Goal: Task Accomplishment & Management: Complete application form

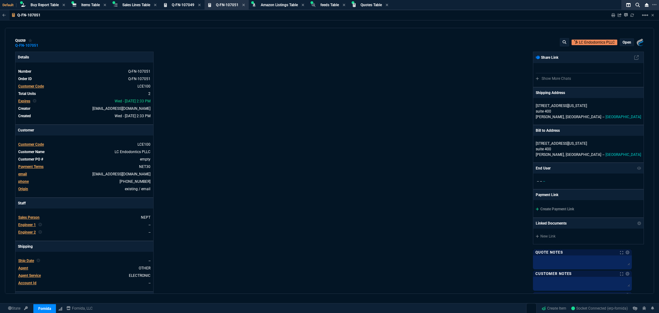
select select "8: NEPT"
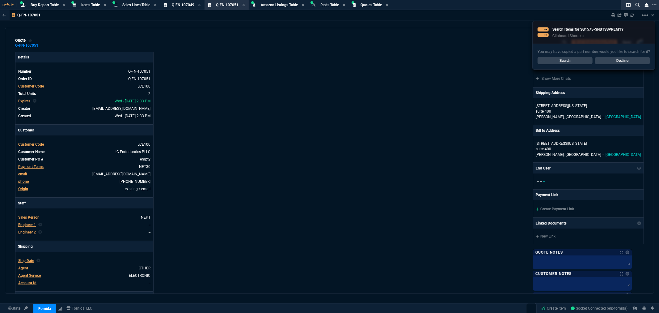
click at [288, 45] on div "quote Q-FN-107051 LC Endodontics PLLC open Fornida, LLC 2609 Technology Dr Suit…" at bounding box center [329, 43] width 629 height 10
click at [81, 5] on span "Items Table" at bounding box center [90, 5] width 19 height 4
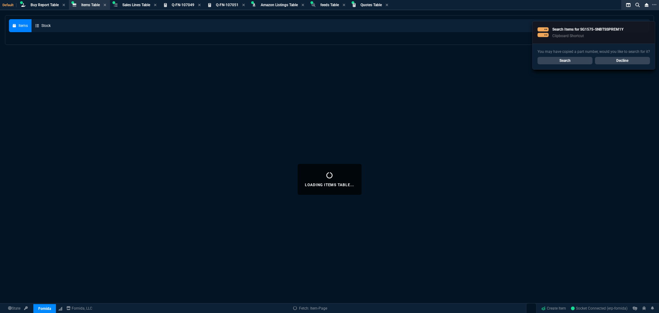
click at [612, 57] on link "Decline" at bounding box center [622, 60] width 55 height 7
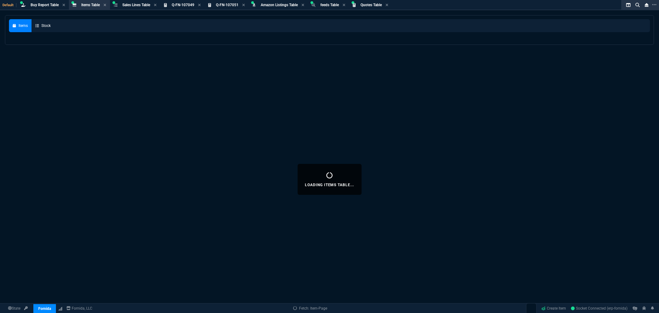
select select
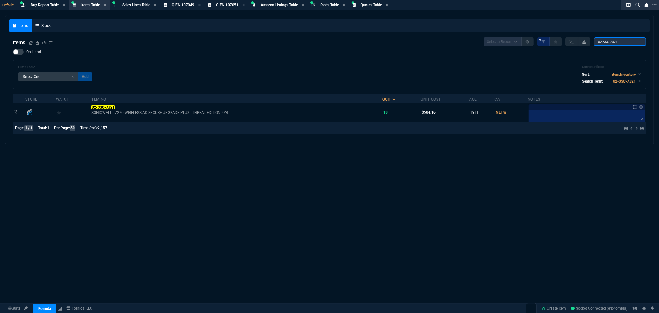
drag, startPoint x: 625, startPoint y: 40, endPoint x: 585, endPoint y: 41, distance: 40.5
click at [587, 40] on div "Select a Report NEW QUERY 2 02-SSC-7321" at bounding box center [565, 41] width 162 height 9
type input "TZ470"
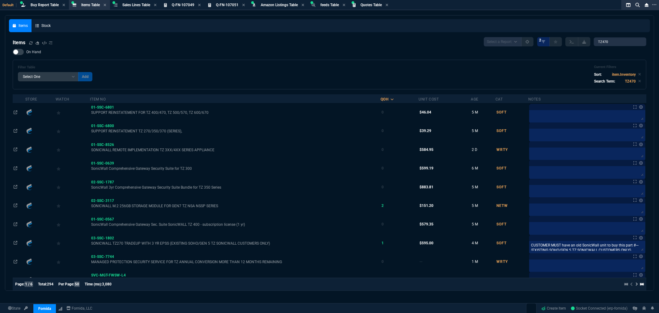
click at [22, 50] on div at bounding box center [18, 52] width 11 height 6
click at [13, 52] on input "On Hand" at bounding box center [12, 52] width 0 height 0
checkbox input "true"
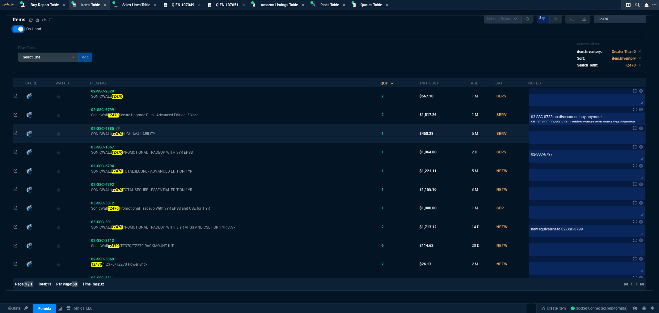
scroll to position [34, 0]
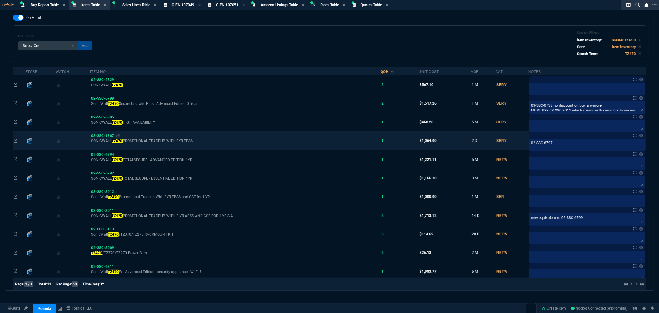
click at [104, 135] on span "03-SSC-1367" at bounding box center [102, 135] width 23 height 4
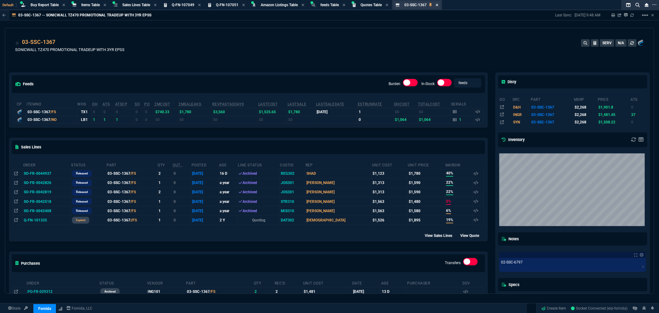
click at [438, 4] on icon at bounding box center [437, 5] width 2 height 2
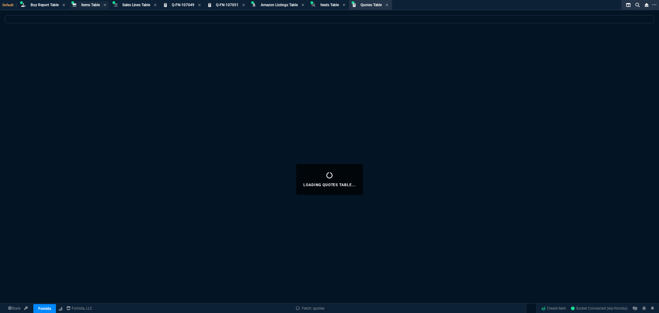
click at [92, 5] on span "Items Table" at bounding box center [90, 5] width 19 height 4
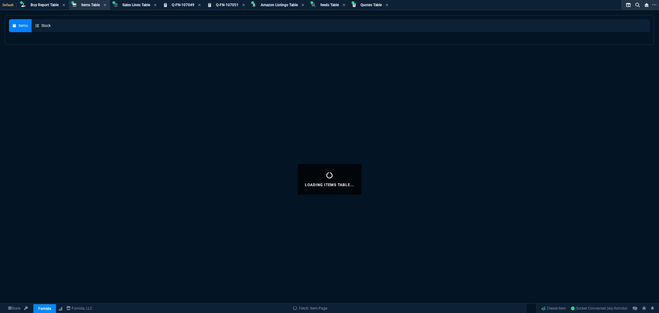
select select
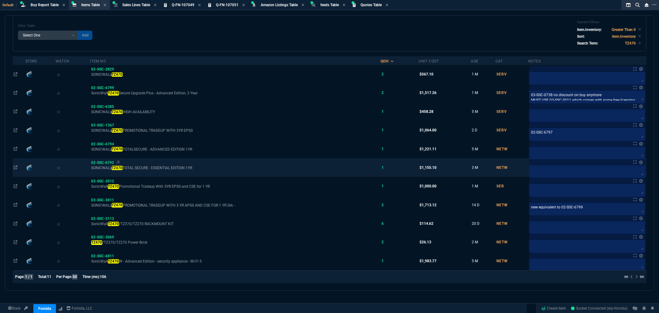
scroll to position [50, 0]
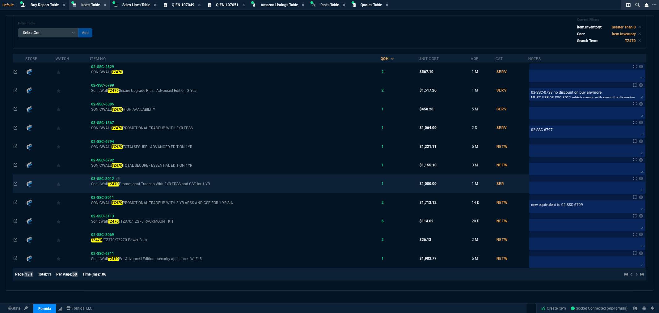
click at [103, 176] on span "03-SSC-3012" at bounding box center [102, 178] width 23 height 4
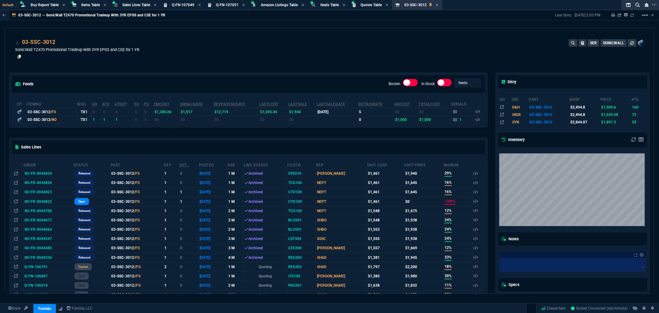
click at [19, 57] on icon at bounding box center [19, 57] width 3 height 4
click at [453, 119] on icon at bounding box center [455, 120] width 4 height 4
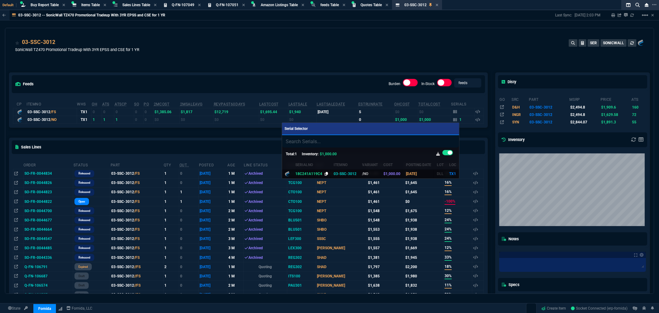
click at [325, 174] on icon at bounding box center [326, 174] width 3 height 4
click at [337, 57] on div at bounding box center [329, 156] width 659 height 313
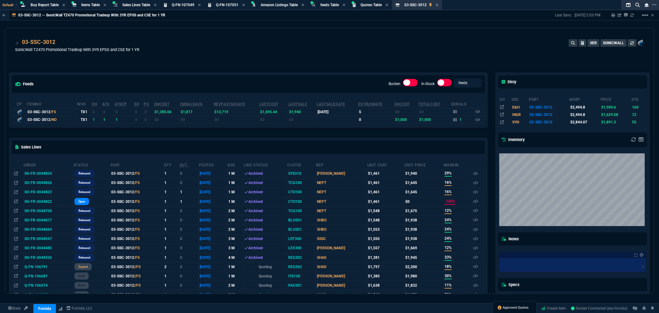
click at [516, 308] on span "Approved Quotes" at bounding box center [516, 307] width 26 height 5
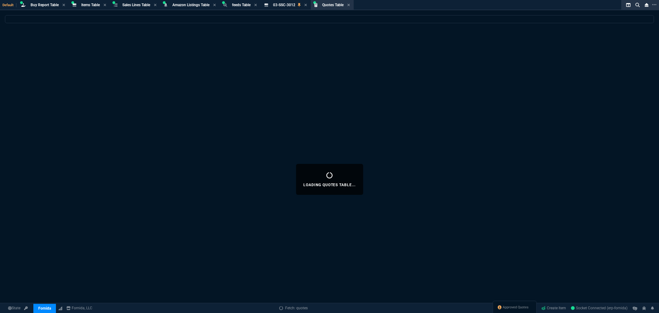
select select
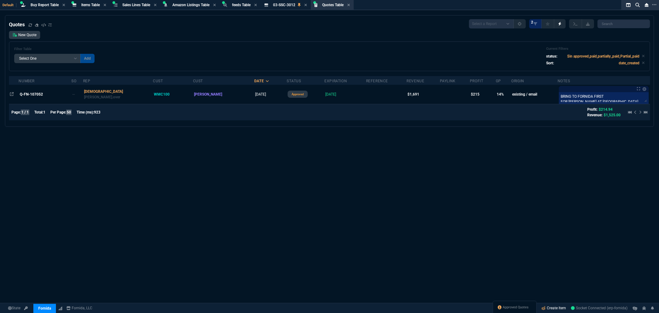
click at [548, 307] on link "Create Item" at bounding box center [554, 307] width 30 height 9
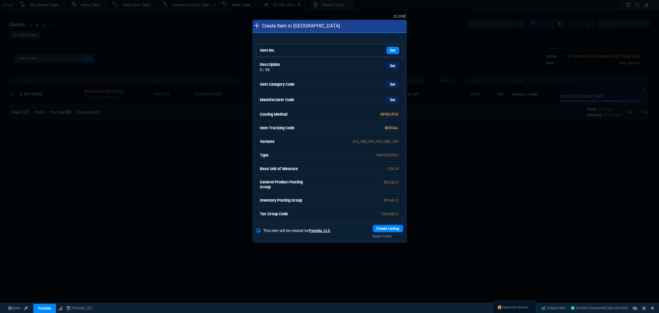
click at [304, 50] on h6 "Item No." at bounding box center [283, 50] width 46 height 5
click at [324, 70] on div "Set" at bounding box center [352, 65] width 93 height 11
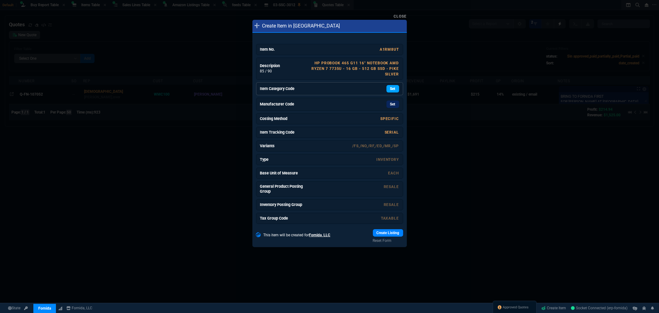
click at [391, 87] on link "Set" at bounding box center [392, 88] width 13 height 7
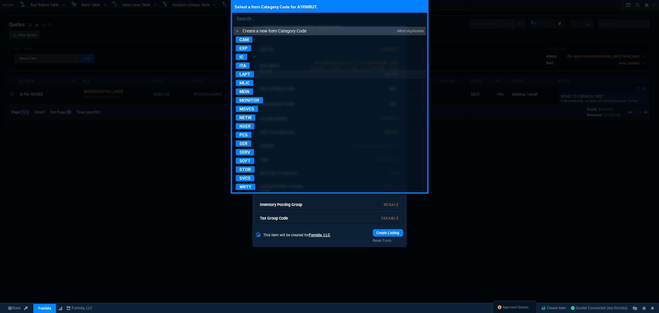
click at [248, 74] on p "LAPT" at bounding box center [245, 74] width 18 height 6
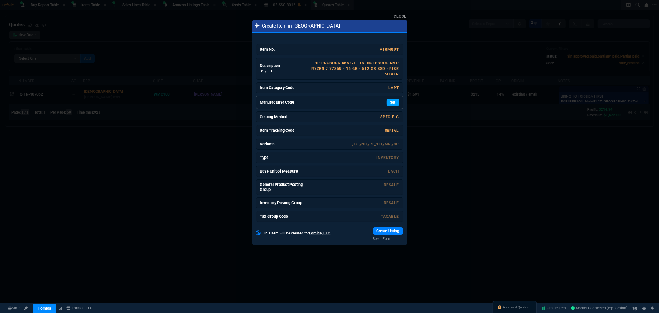
click at [388, 104] on link "Set" at bounding box center [392, 102] width 13 height 7
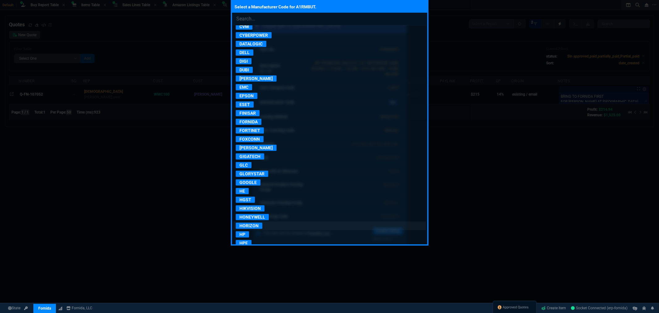
scroll to position [343, 0]
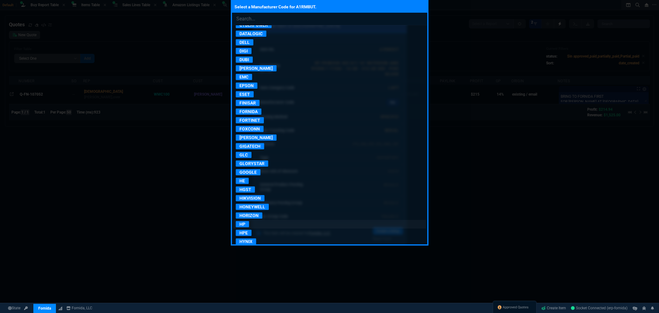
click at [242, 227] on p "HP" at bounding box center [242, 224] width 13 height 6
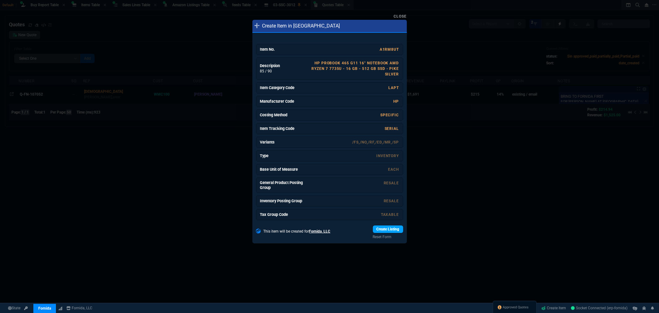
click at [384, 229] on link "Create Listing" at bounding box center [388, 228] width 30 height 7
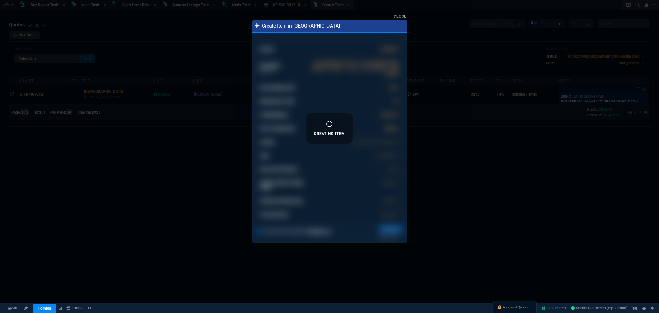
click at [403, 17] on link "Close" at bounding box center [400, 16] width 13 height 4
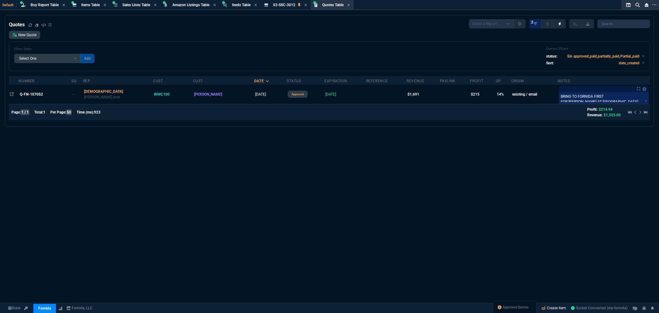
click at [550, 307] on link "Create Item" at bounding box center [554, 307] width 30 height 9
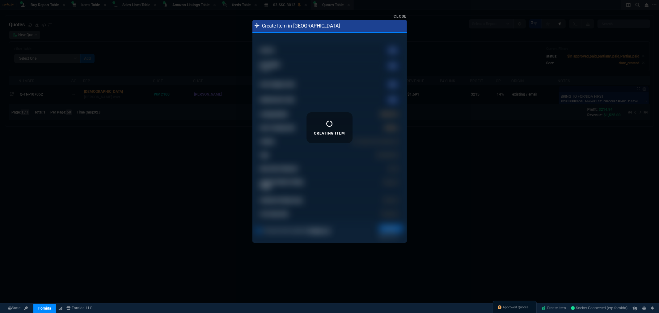
click at [400, 18] on link "Close" at bounding box center [400, 16] width 13 height 4
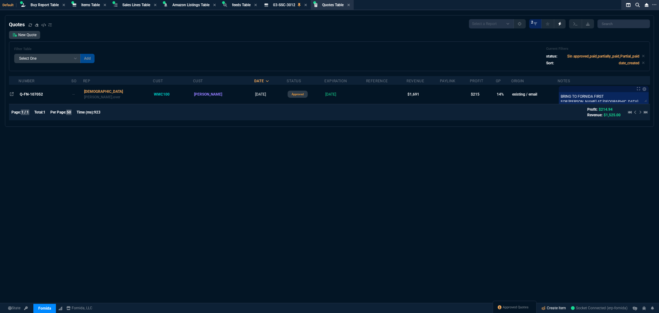
click at [553, 307] on link "Create Item" at bounding box center [554, 307] width 30 height 9
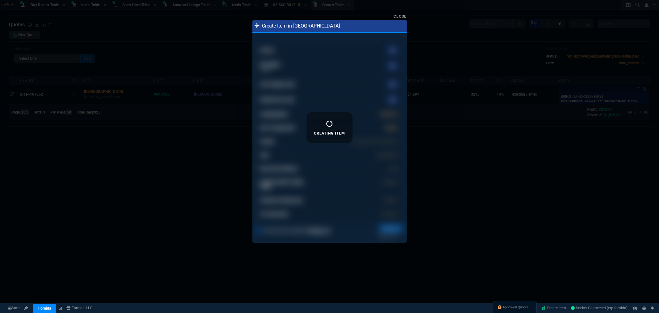
click at [450, 155] on div at bounding box center [329, 156] width 659 height 313
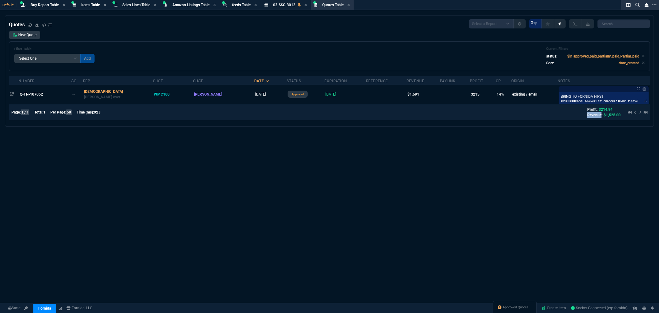
click at [450, 155] on div "Quotes Select a Report Fruit (MTD) APPROVED Quotes 2 New Quote Filter Table Sel…" at bounding box center [329, 179] width 659 height 328
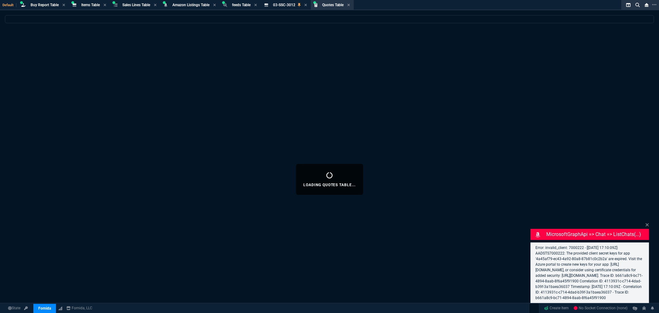
select select "8: NEPT"
select select
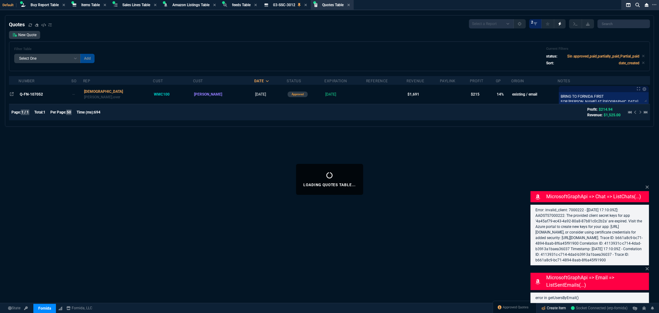
click at [557, 308] on link "Create Item" at bounding box center [554, 307] width 30 height 9
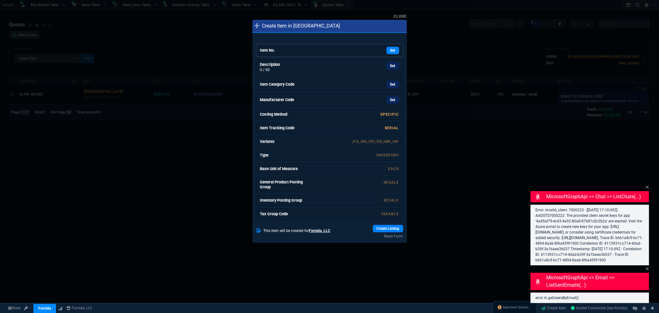
click at [294, 51] on h6 "Item No." at bounding box center [283, 50] width 46 height 5
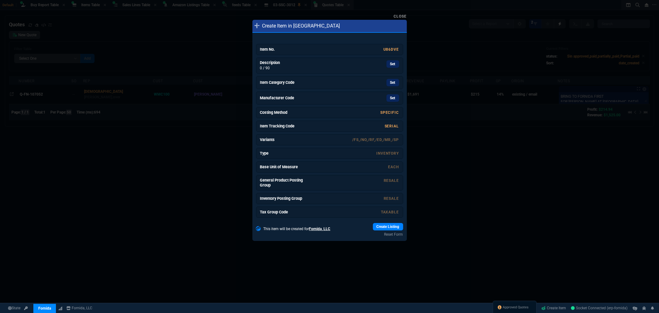
drag, startPoint x: 383, startPoint y: 67, endPoint x: 363, endPoint y: 42, distance: 32.5
click at [386, 66] on link "Set" at bounding box center [392, 63] width 13 height 7
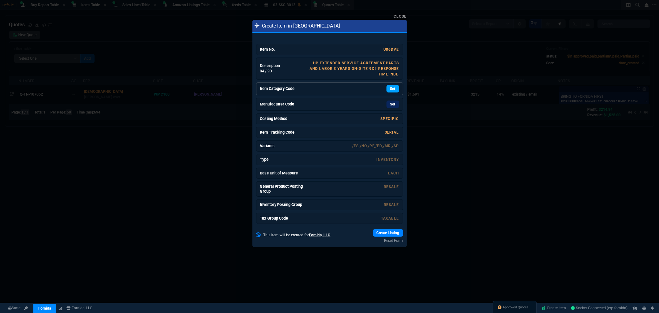
click at [389, 92] on link "Set" at bounding box center [392, 88] width 13 height 7
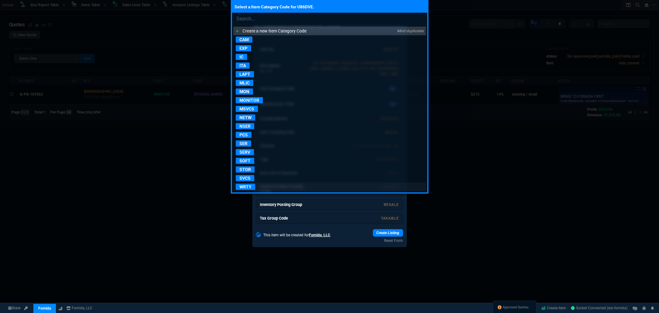
click at [249, 187] on p "WRTY" at bounding box center [245, 186] width 19 height 6
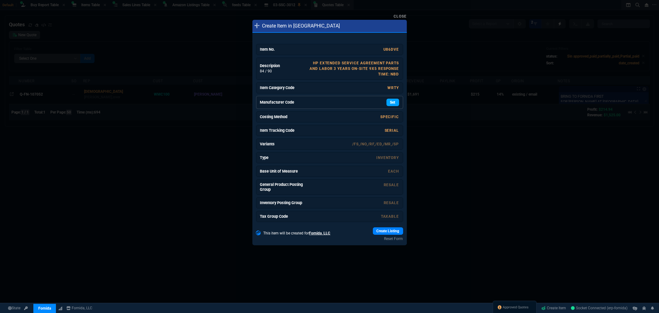
click at [391, 104] on link "Set" at bounding box center [392, 102] width 13 height 7
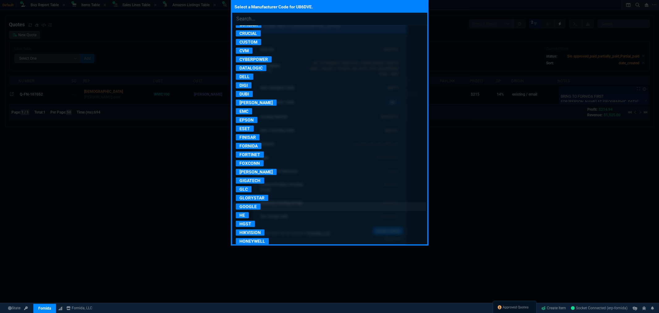
scroll to position [377, 0]
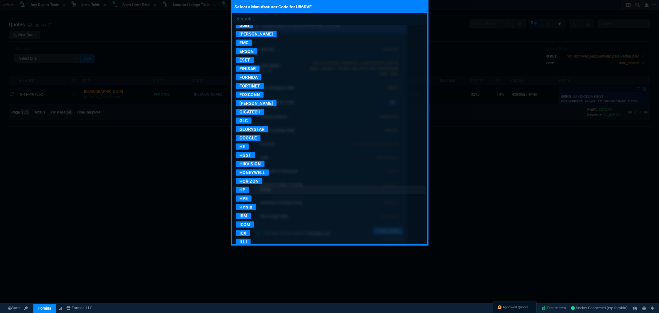
click at [243, 193] on p "HP" at bounding box center [242, 190] width 13 height 6
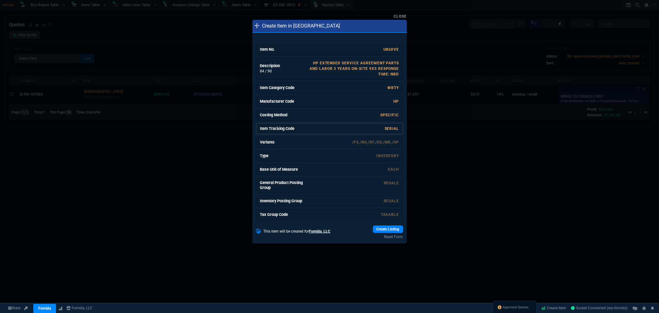
click at [391, 127] on link "SERIAL" at bounding box center [392, 128] width 15 height 4
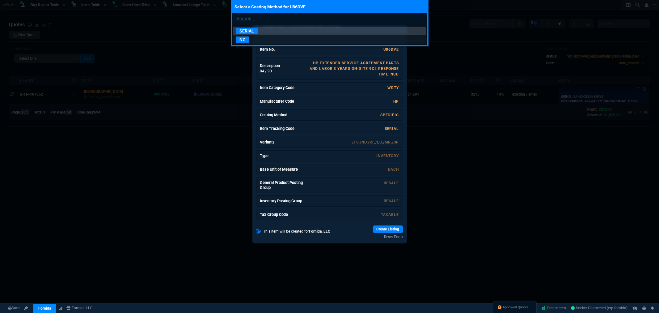
click at [240, 37] on p "NZ" at bounding box center [242, 39] width 13 height 6
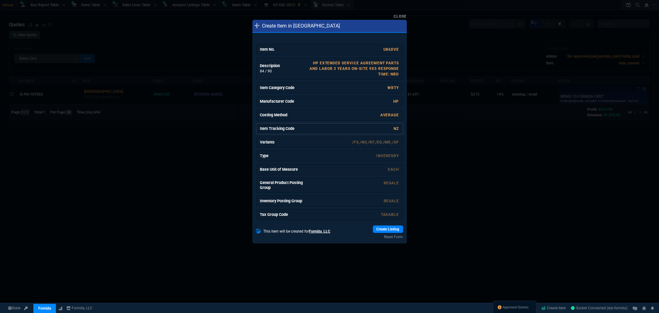
click at [396, 129] on link "Item Tracking Code NZ" at bounding box center [329, 128] width 147 height 11
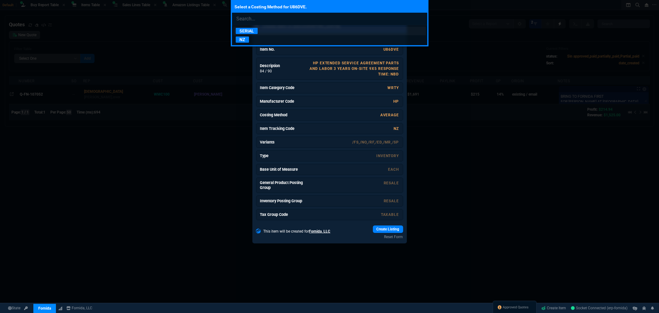
click at [248, 30] on p "SERIAL" at bounding box center [247, 31] width 22 height 6
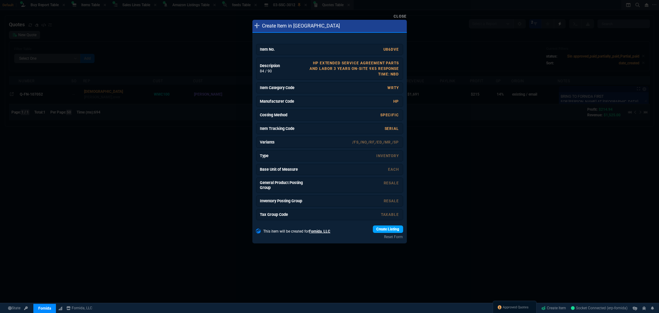
click at [393, 229] on link "Create Listing" at bounding box center [388, 228] width 30 height 7
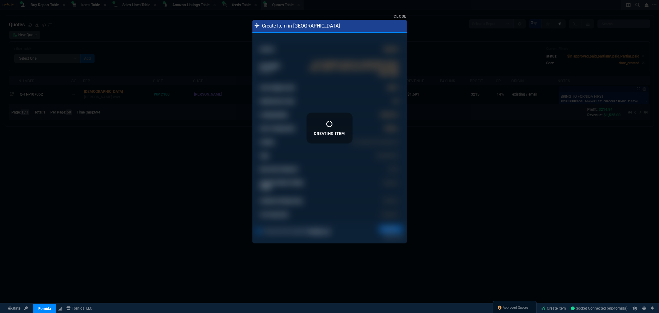
click at [400, 17] on link "Close" at bounding box center [400, 16] width 13 height 4
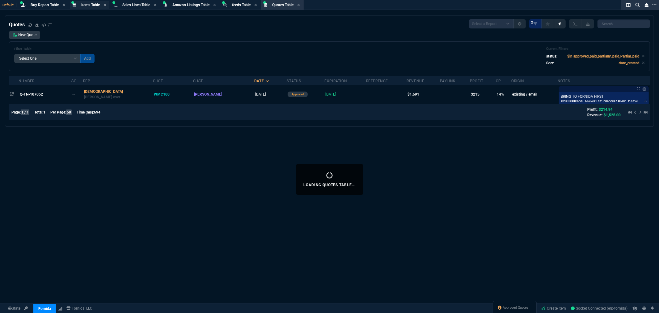
click at [85, 4] on span "Items Table" at bounding box center [90, 5] width 19 height 4
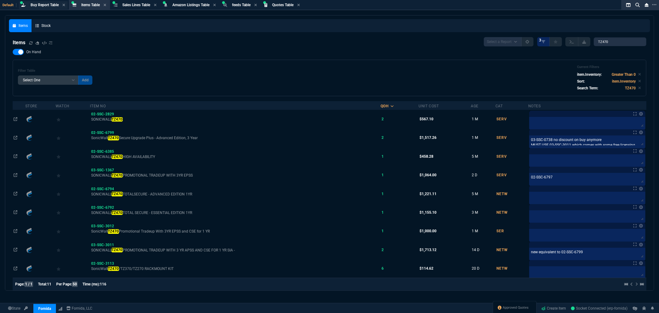
click at [30, 6] on div "Buy Report Table Buy Report" at bounding box center [43, 5] width 49 height 8
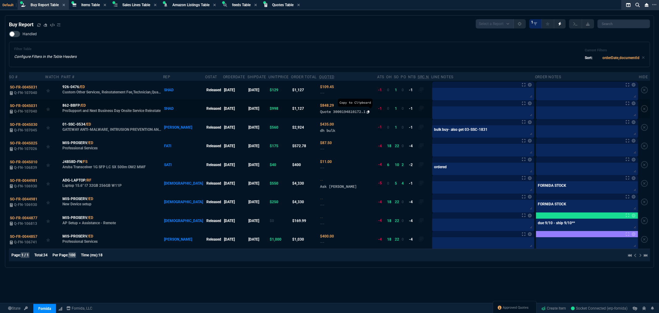
click at [367, 112] on icon at bounding box center [368, 111] width 3 height 3
